Goal: Information Seeking & Learning: Check status

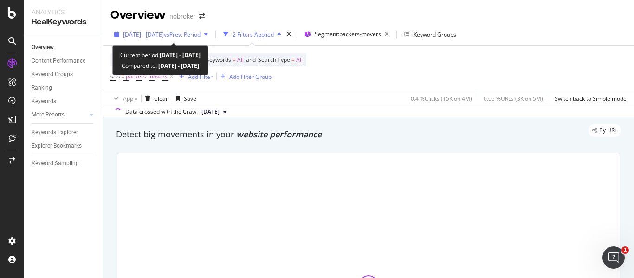
click at [201, 35] on span "vs Prev. Period" at bounding box center [182, 35] width 37 height 8
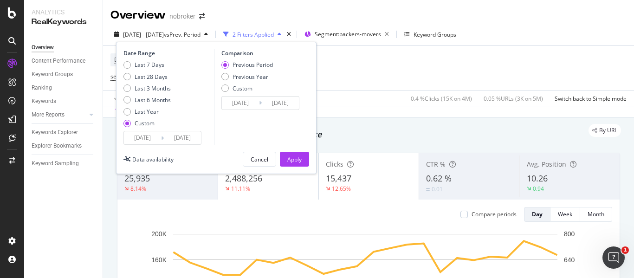
click at [185, 137] on input "[DATE]" at bounding box center [182, 137] width 37 height 13
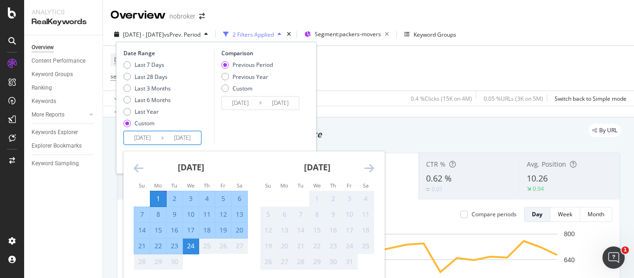
click at [193, 139] on input "[DATE]" at bounding box center [182, 137] width 37 height 13
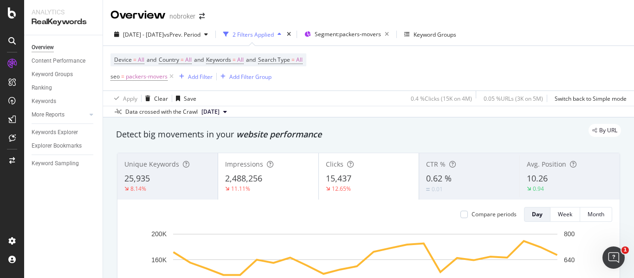
click at [373, 84] on div "Device = All and Country = All and Keywords = All and Search Type = All seo = p…" at bounding box center [368, 68] width 516 height 45
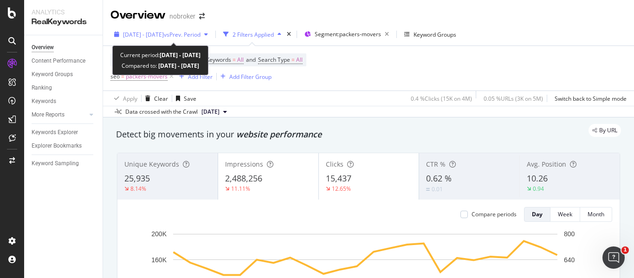
click at [201, 39] on div "[DATE] - [DATE] vs Prev. Period" at bounding box center [160, 34] width 101 height 14
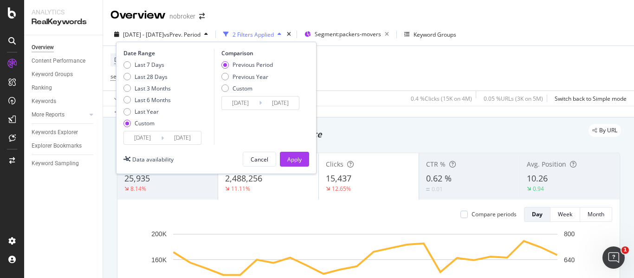
click at [241, 93] on div "Previous Period Previous Year Custom" at bounding box center [247, 78] width 52 height 35
click at [240, 92] on div "Previous Period Previous Year Custom" at bounding box center [247, 78] width 52 height 35
click at [228, 91] on div "Custom" at bounding box center [247, 88] width 52 height 8
click at [244, 101] on input "[DATE]" at bounding box center [240, 103] width 37 height 13
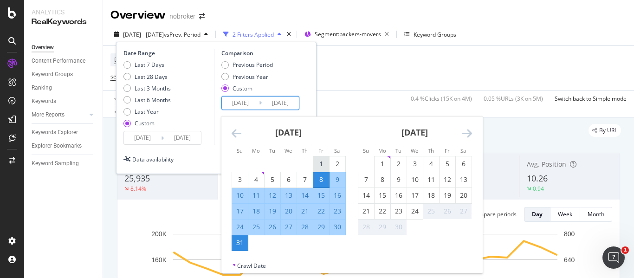
click at [321, 160] on div "1" at bounding box center [321, 163] width 16 height 9
type input "[DATE]"
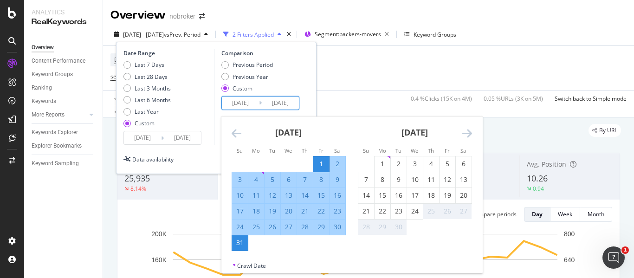
click at [286, 86] on div "Previous Period Previous Year Custom" at bounding box center [261, 78] width 81 height 35
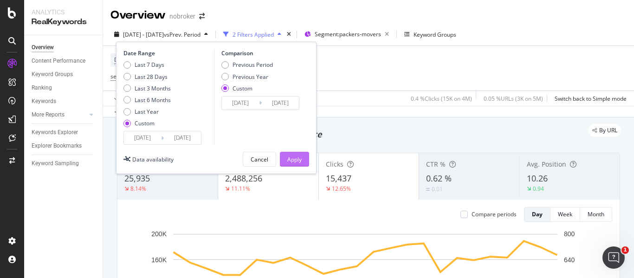
click at [297, 160] on div "Apply" at bounding box center [294, 159] width 14 height 8
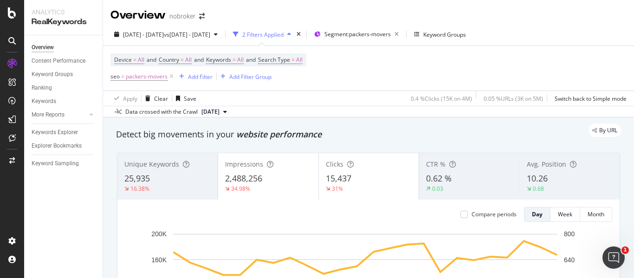
click at [220, 112] on span "[DATE]" at bounding box center [210, 112] width 18 height 8
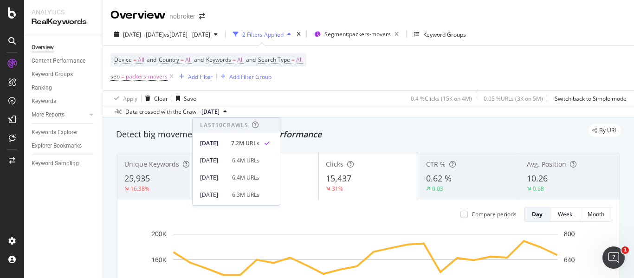
click at [303, 102] on div "Apply Clear Save 0.4 % Clicks ( 15K on 4M ) 0.05 % URLs ( 3K on 5M ) Switch bac…" at bounding box center [368, 98] width 531 height 15
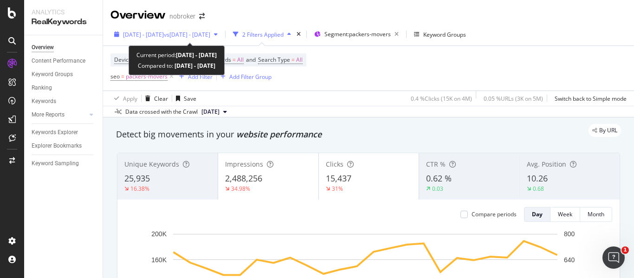
click at [204, 32] on span "vs [DATE] - [DATE]" at bounding box center [187, 35] width 46 height 8
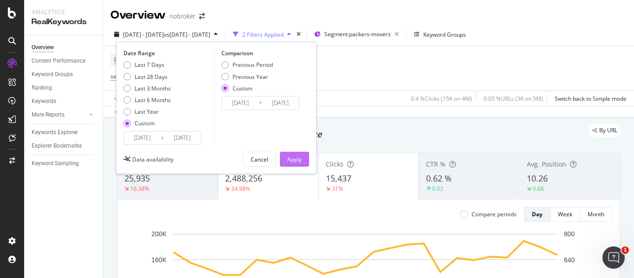
click at [301, 162] on div "Apply" at bounding box center [294, 159] width 14 height 8
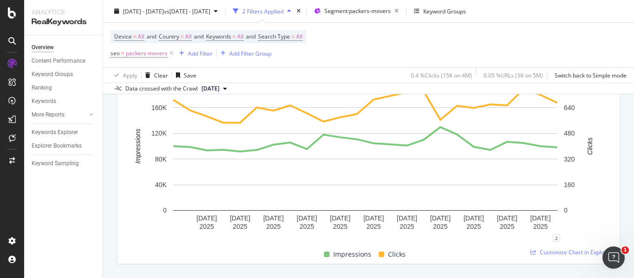
scroll to position [21, 0]
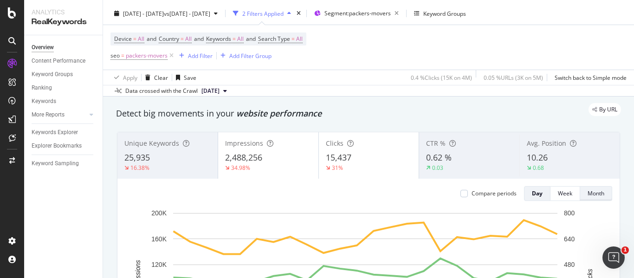
click at [594, 199] on div "Month" at bounding box center [596, 193] width 17 height 13
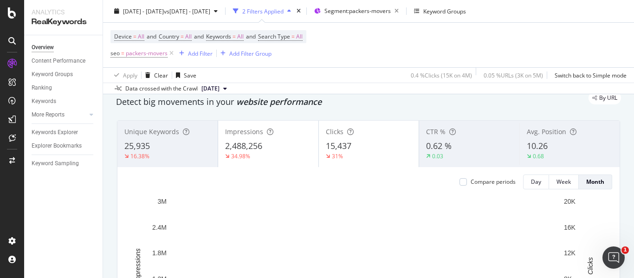
scroll to position [32, 0]
click at [531, 186] on div "Day" at bounding box center [536, 183] width 10 height 8
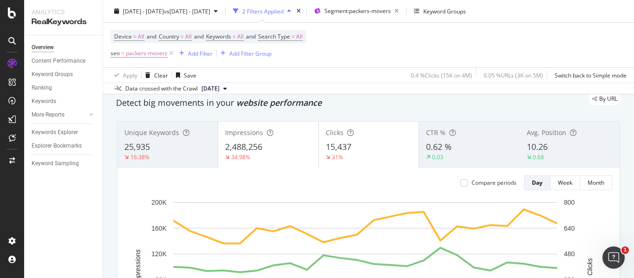
click at [214, 89] on span "[DATE]" at bounding box center [210, 88] width 18 height 8
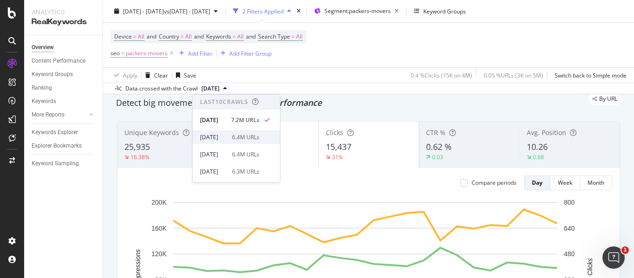
click at [227, 139] on div "[DATE]" at bounding box center [213, 137] width 26 height 8
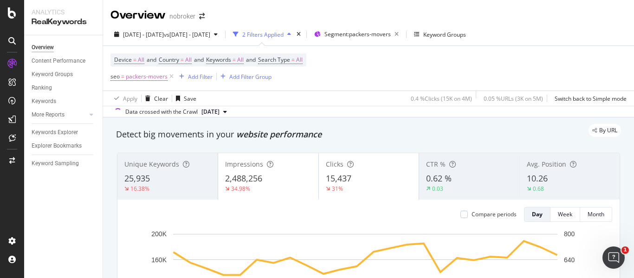
click at [220, 114] on span "[DATE]" at bounding box center [210, 112] width 18 height 8
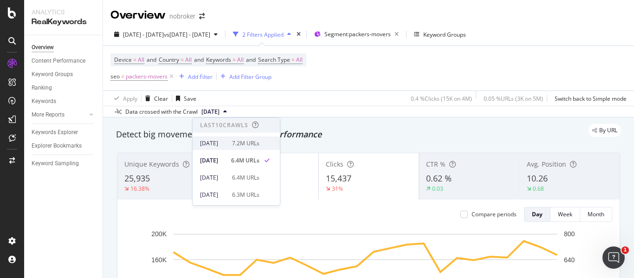
click at [227, 145] on div "[DATE]" at bounding box center [213, 143] width 26 height 8
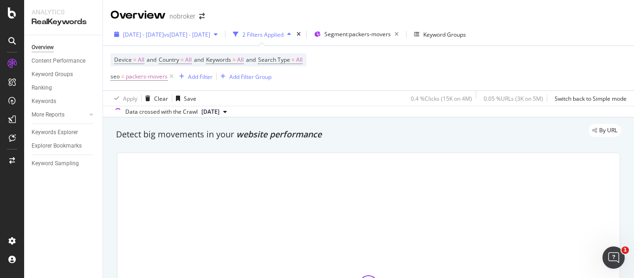
click at [164, 32] on span "[DATE] - [DATE]" at bounding box center [143, 35] width 41 height 8
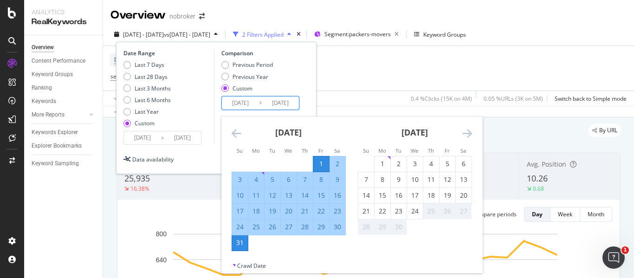
click at [254, 105] on input "[DATE]" at bounding box center [240, 103] width 37 height 13
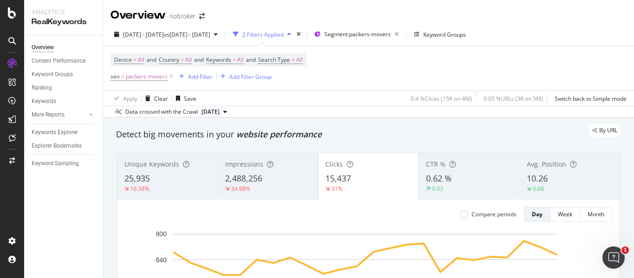
click at [348, 69] on div "Device = All and Country = All and Keywords = All and Search Type = All seo = p…" at bounding box center [368, 68] width 516 height 45
click at [249, 169] on div "Impressions 2,488,256 34.98%" at bounding box center [268, 176] width 100 height 42
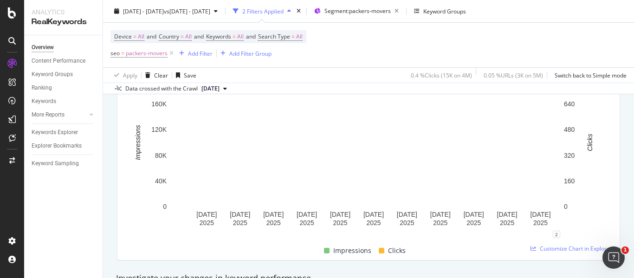
scroll to position [156, 0]
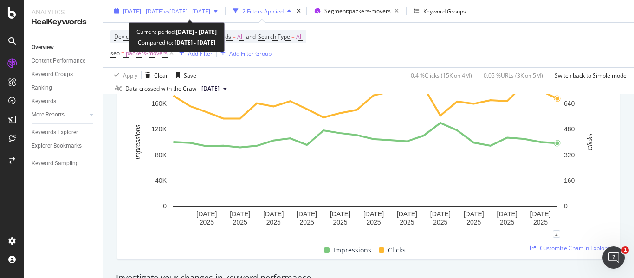
click at [192, 14] on span "vs [DATE] - [DATE]" at bounding box center [187, 11] width 46 height 8
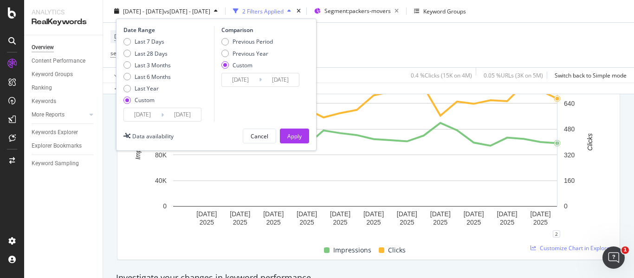
click at [157, 118] on input "[DATE]" at bounding box center [142, 114] width 37 height 13
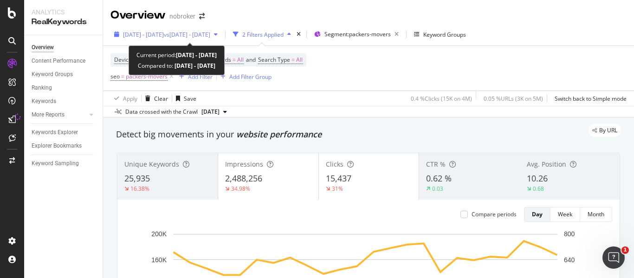
click at [210, 36] on span "vs 2025 Aug. 1st - Aug. 31st" at bounding box center [187, 35] width 46 height 8
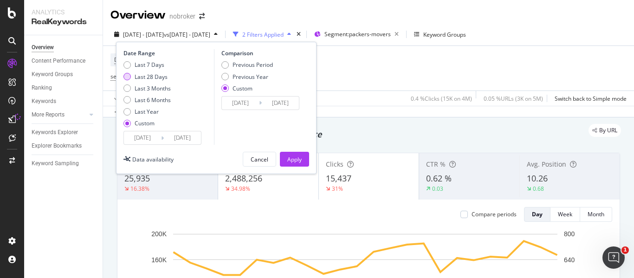
click at [135, 73] on div "Last 28 Days" at bounding box center [151, 77] width 33 height 8
type input "2025/08/28"
click at [283, 156] on button "Apply" at bounding box center [294, 159] width 29 height 15
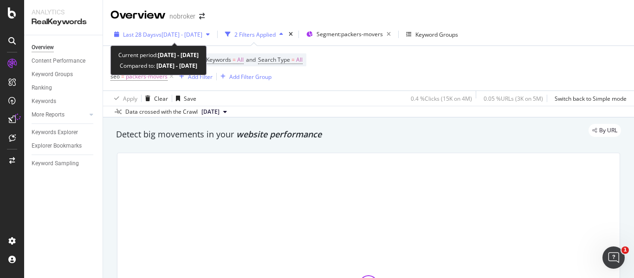
click at [202, 38] on span "vs [DATE] - [DATE]" at bounding box center [179, 35] width 46 height 8
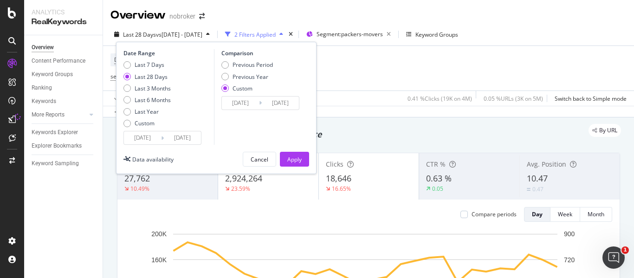
click at [225, 57] on div "Comparison" at bounding box center [261, 53] width 81 height 8
click at [225, 66] on div "Previous Period" at bounding box center [224, 64] width 7 height 7
type input "2025/07/31"
type input "2025/08/27"
click at [131, 123] on div "Custom" at bounding box center [146, 123] width 47 height 8
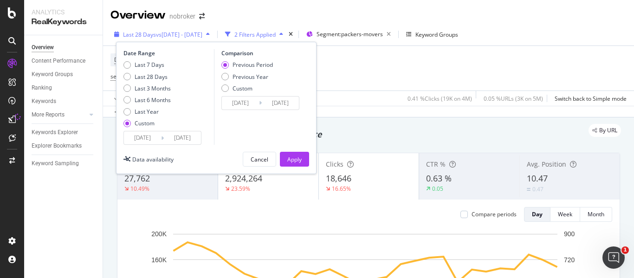
click at [199, 33] on span "vs [DATE] - [DATE]" at bounding box center [179, 35] width 46 height 8
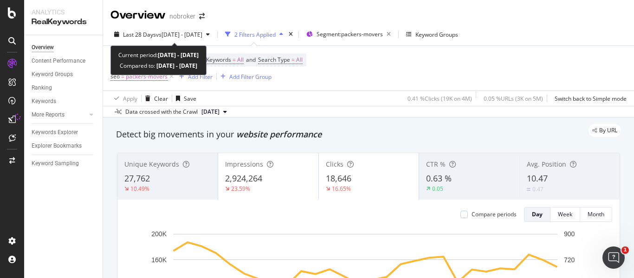
click at [199, 33] on span "vs [DATE] - [DATE]" at bounding box center [179, 35] width 46 height 8
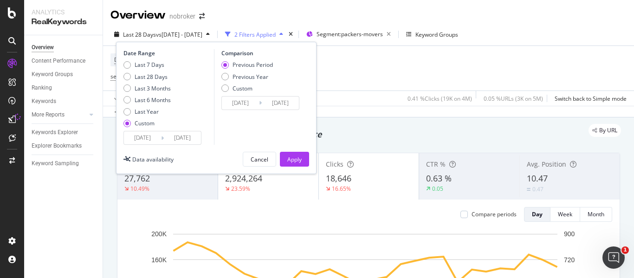
click at [130, 121] on div "Custom" at bounding box center [126, 123] width 7 height 7
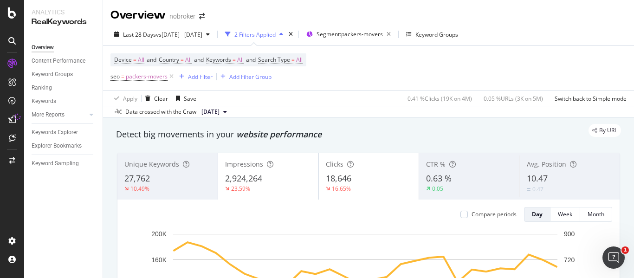
click at [339, 57] on div "Device = All and Country = All and Keywords = All and Search Type = All seo = p…" at bounding box center [368, 68] width 516 height 45
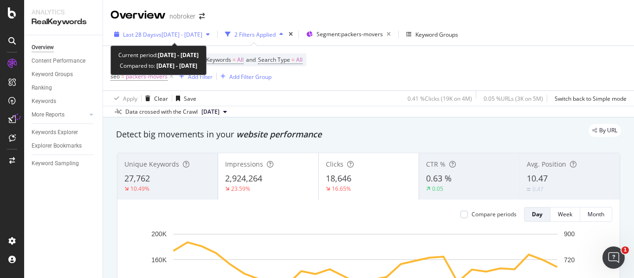
click at [165, 33] on span "vs [DATE] - [DATE]" at bounding box center [179, 35] width 46 height 8
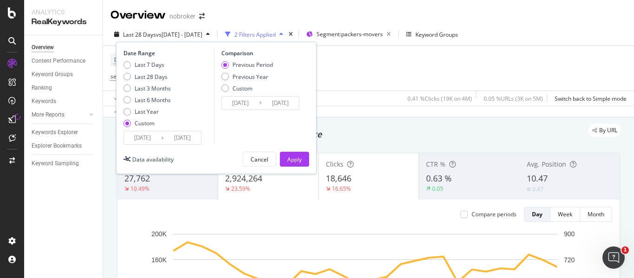
click at [145, 136] on input "2025/08/28" at bounding box center [142, 137] width 37 height 13
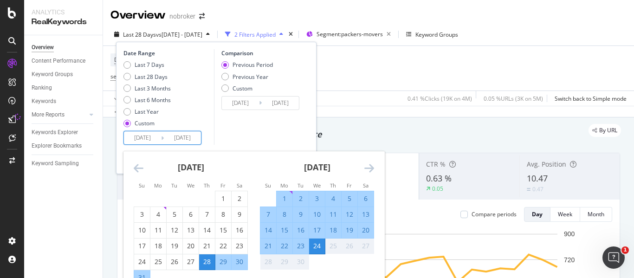
scroll to position [37, 0]
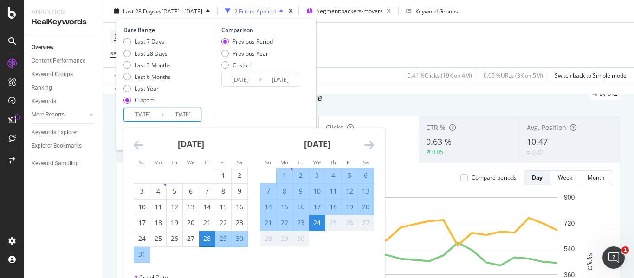
click at [285, 181] on div "1" at bounding box center [285, 175] width 16 height 15
type input "[DATE]"
click at [318, 220] on div "24" at bounding box center [317, 222] width 16 height 9
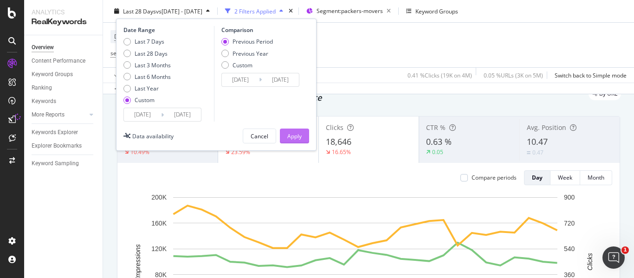
click at [296, 133] on div "Apply" at bounding box center [294, 136] width 14 height 8
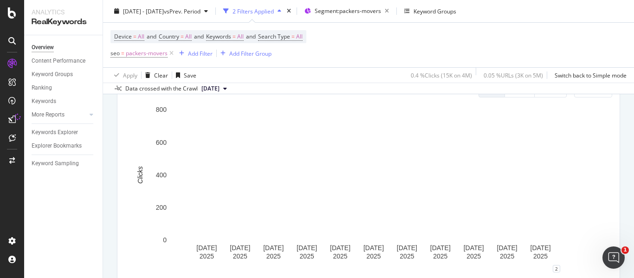
scroll to position [422, 0]
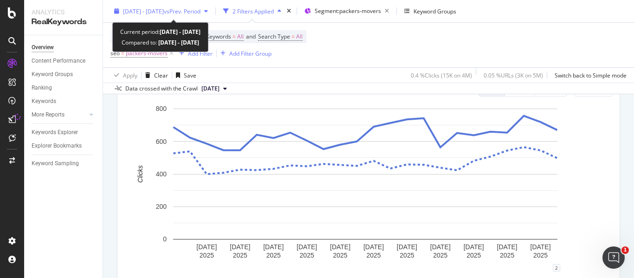
click at [201, 10] on span "vs Prev. Period" at bounding box center [182, 11] width 37 height 8
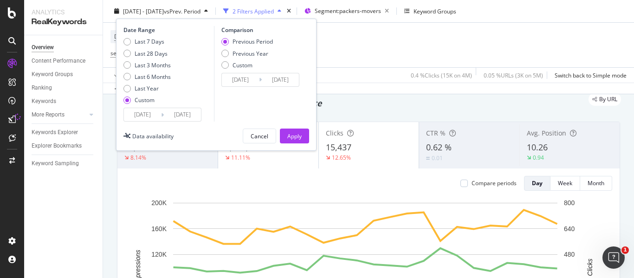
scroll to position [0, 0]
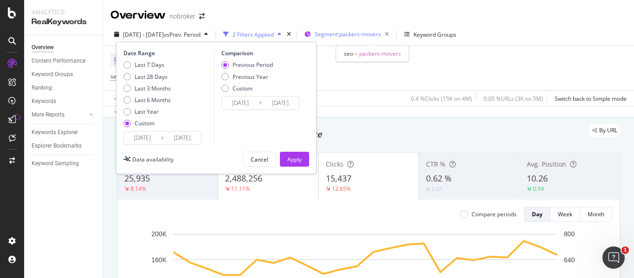
click at [345, 37] on span "Segment: packers-movers" at bounding box center [348, 34] width 66 height 8
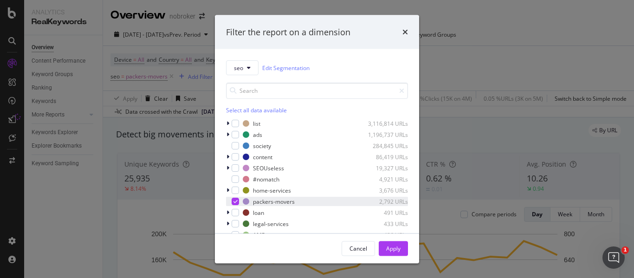
click at [242, 203] on div "packers-movers 2,792 URLs" at bounding box center [317, 201] width 182 height 9
click at [389, 245] on div "Apply" at bounding box center [393, 248] width 14 height 8
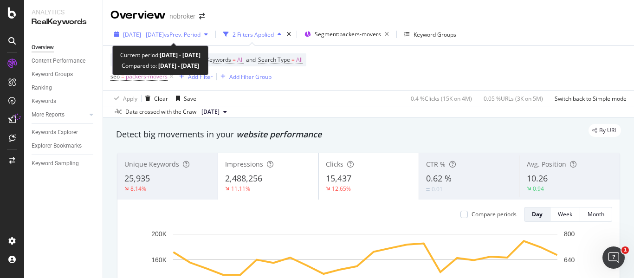
click at [189, 38] on span "vs Prev. Period" at bounding box center [182, 35] width 37 height 8
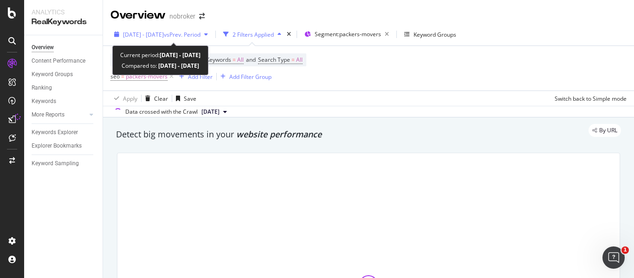
click at [164, 31] on span "[DATE] - [DATE]" at bounding box center [143, 35] width 41 height 8
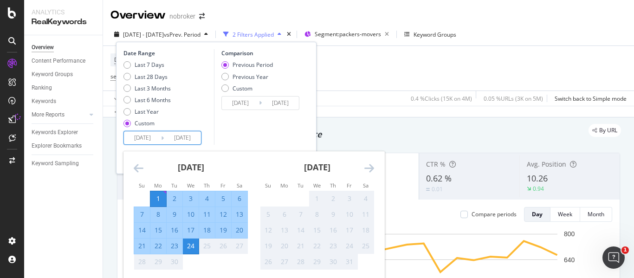
click at [166, 136] on input "[DATE]" at bounding box center [182, 137] width 37 height 13
click at [243, 117] on div "Comparison Previous Period Previous Year Custom 2025/08/08 Navigate forward to …" at bounding box center [258, 97] width 88 height 96
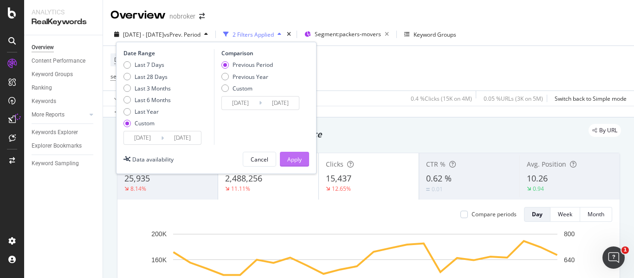
click at [294, 162] on div "Apply" at bounding box center [294, 159] width 14 height 8
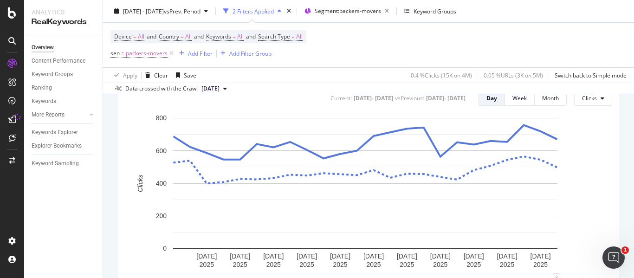
scroll to position [451, 0]
